Goal: Information Seeking & Learning: Learn about a topic

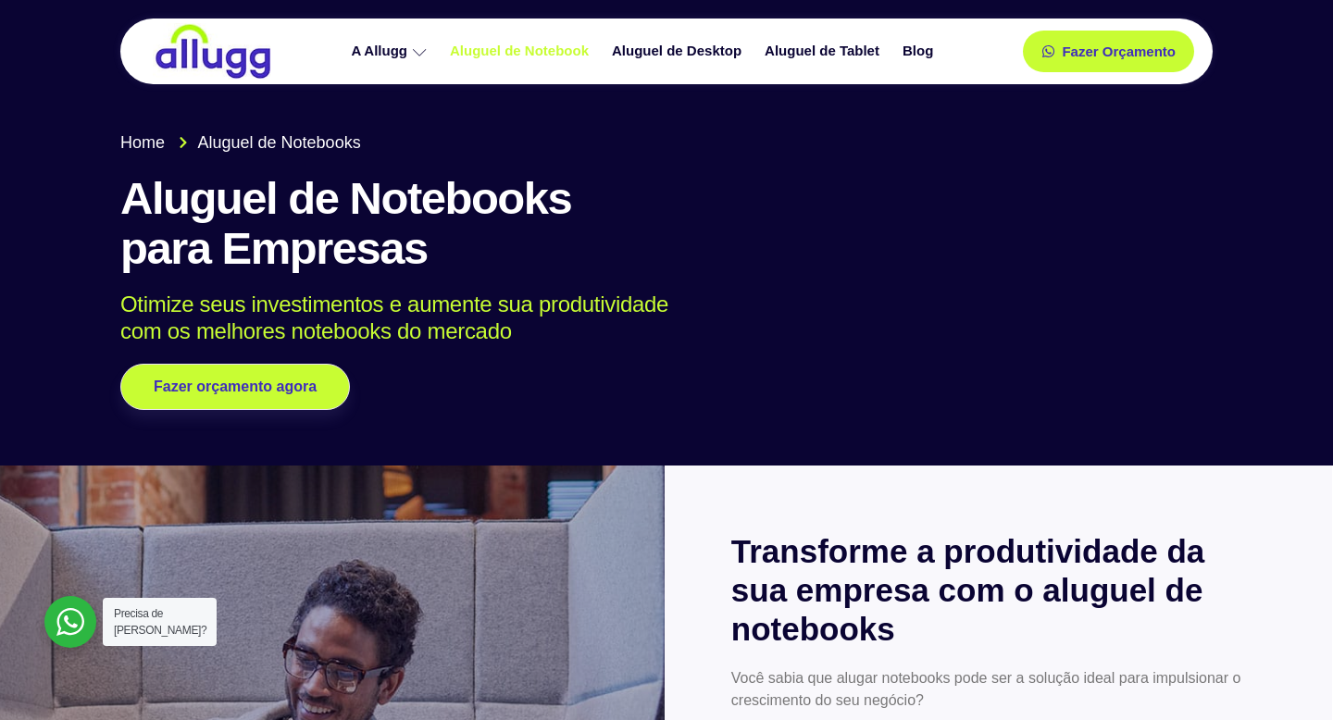
click at [532, 54] on link "Aluguel de Notebook" at bounding box center [522, 51] width 162 height 32
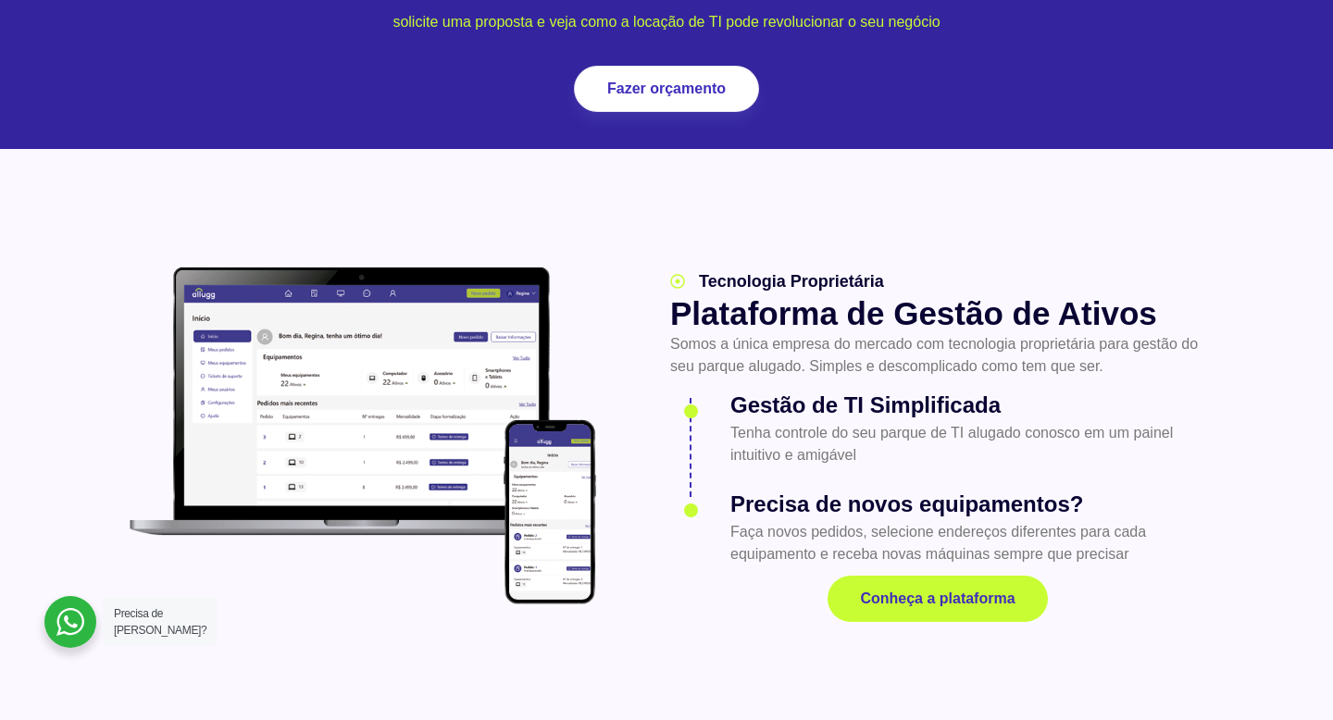
scroll to position [2585, 0]
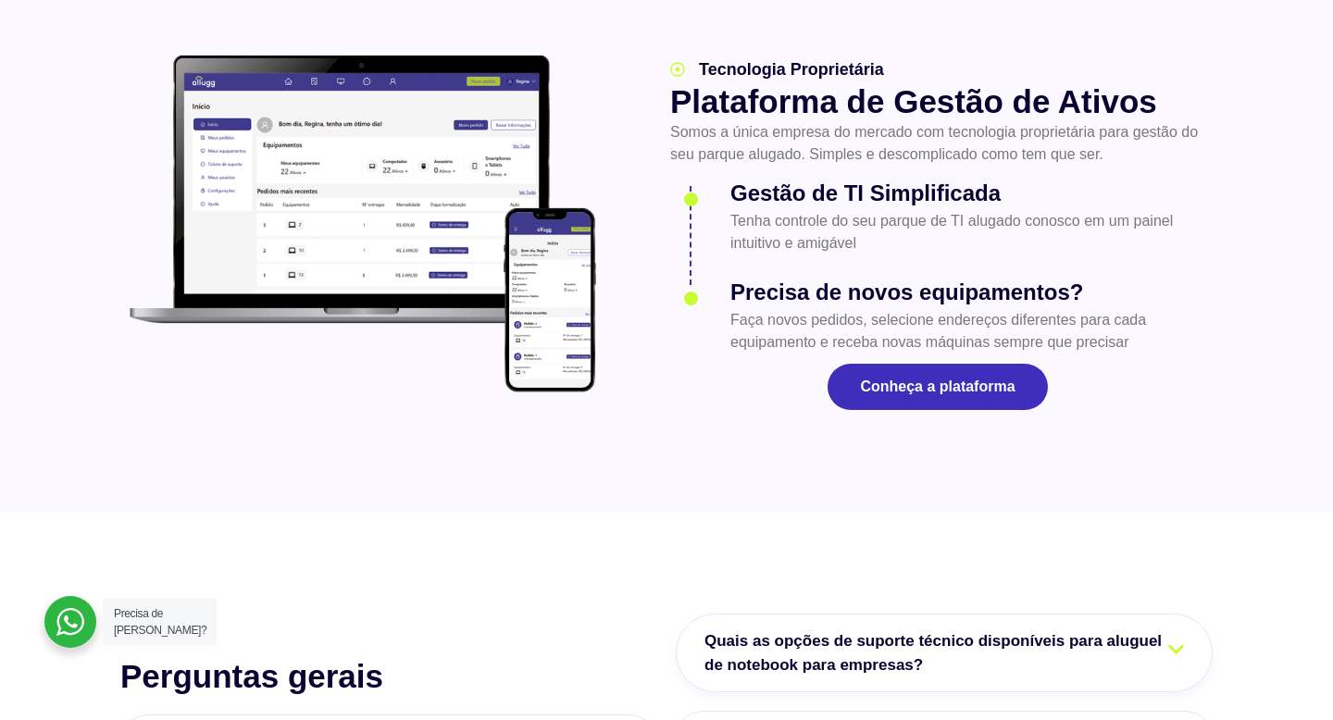
click at [886, 364] on link "Conheça a plataforma" at bounding box center [937, 387] width 219 height 46
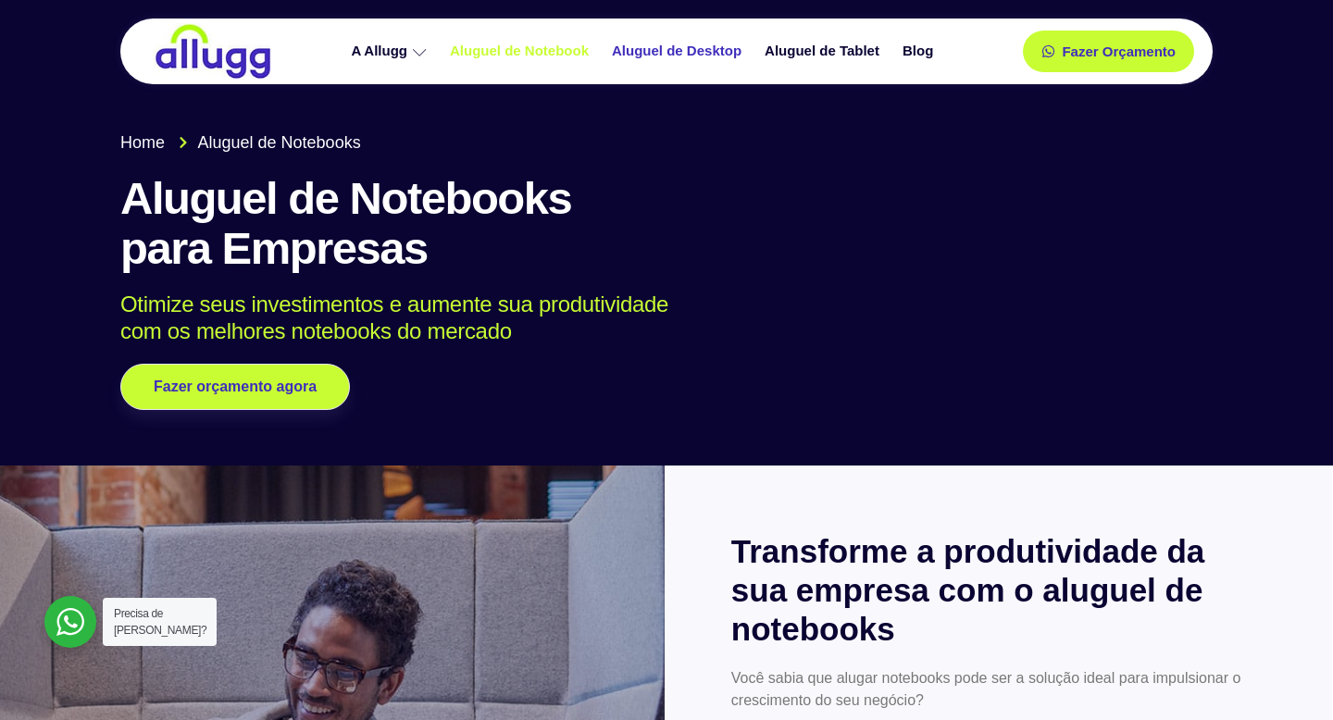
click at [691, 56] on link "Aluguel de Desktop" at bounding box center [679, 51] width 153 height 32
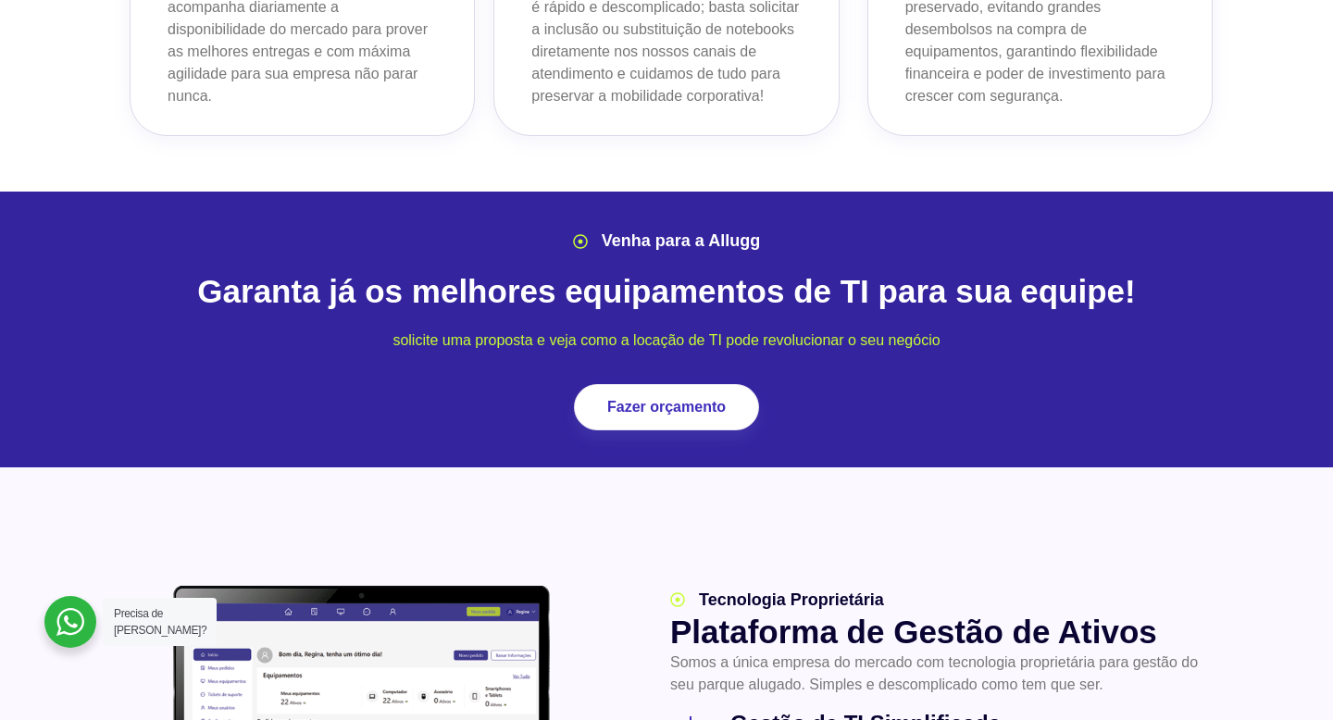
scroll to position [2269, 0]
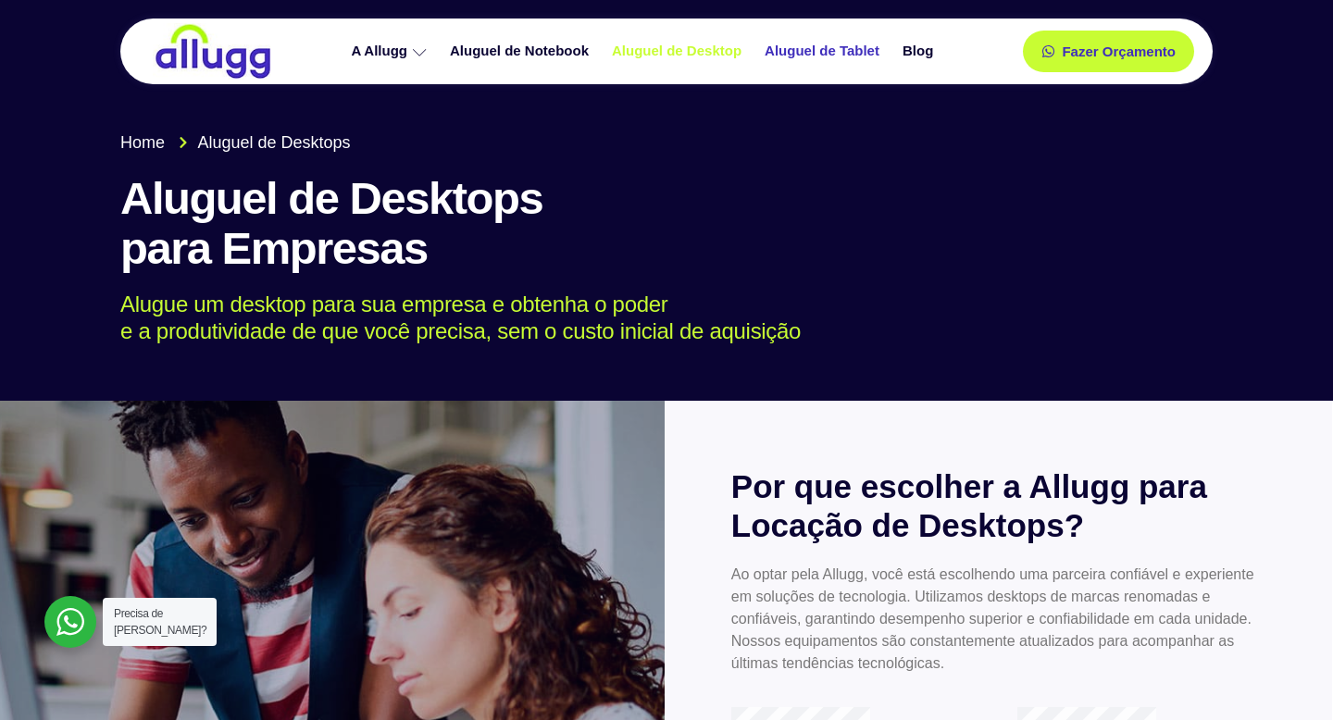
click at [797, 57] on link "Aluguel de Tablet" at bounding box center [825, 51] width 138 height 32
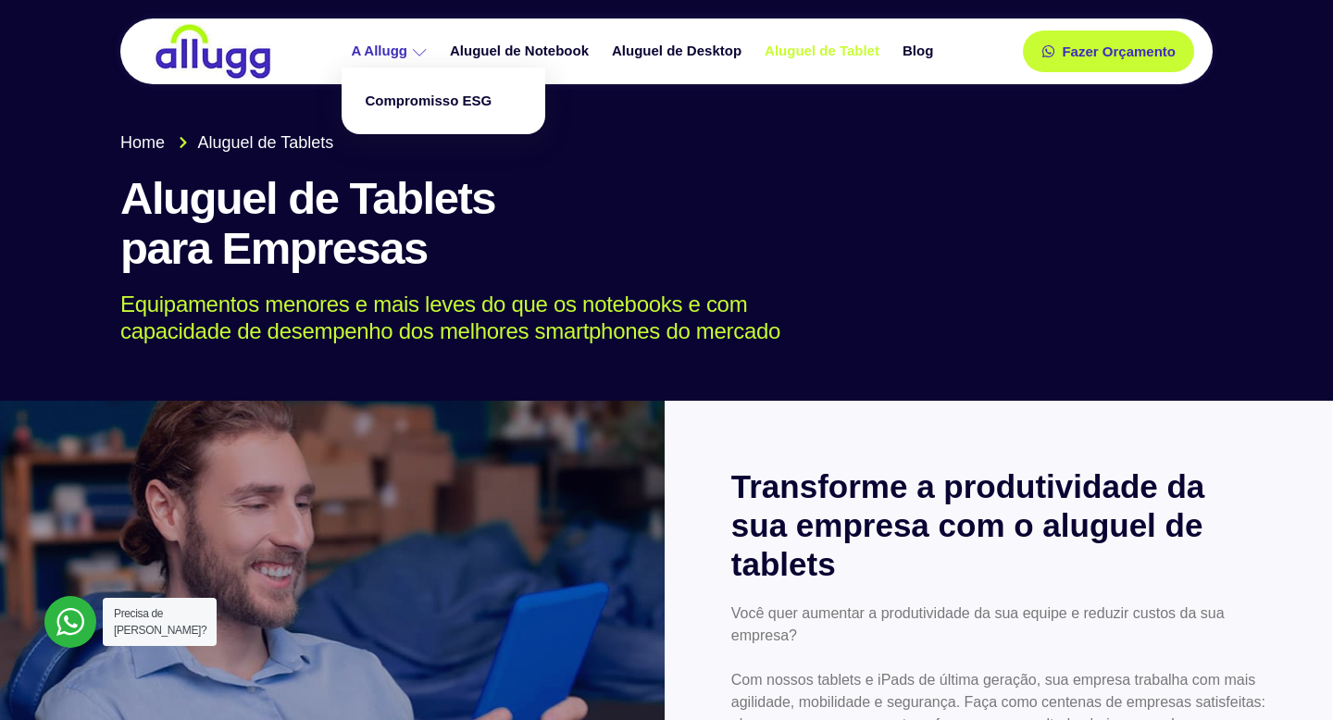
click at [409, 46] on link "A Allugg" at bounding box center [391, 51] width 99 height 32
